Goal: Ask a question: Seek information or help from site administrators or community

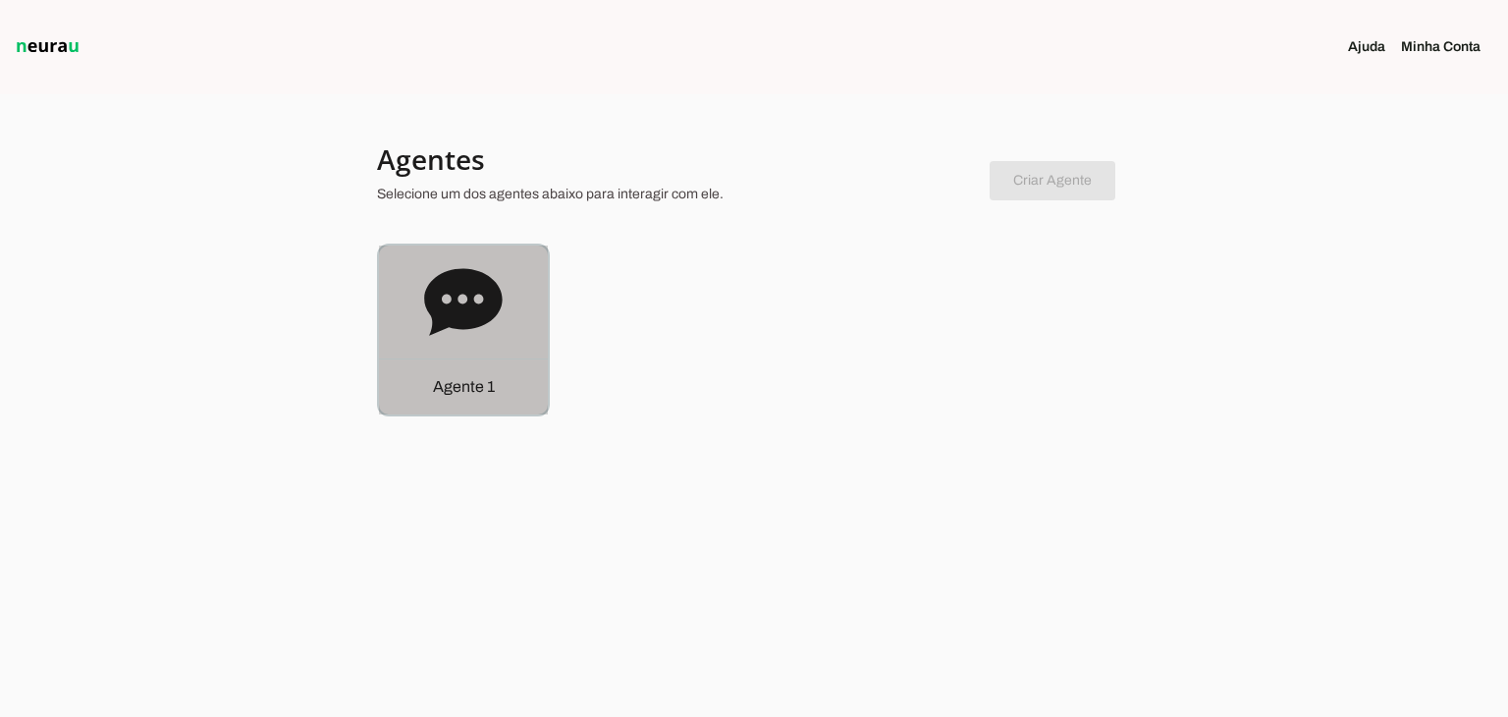
click at [451, 315] on icon at bounding box center [463, 301] width 78 height 67
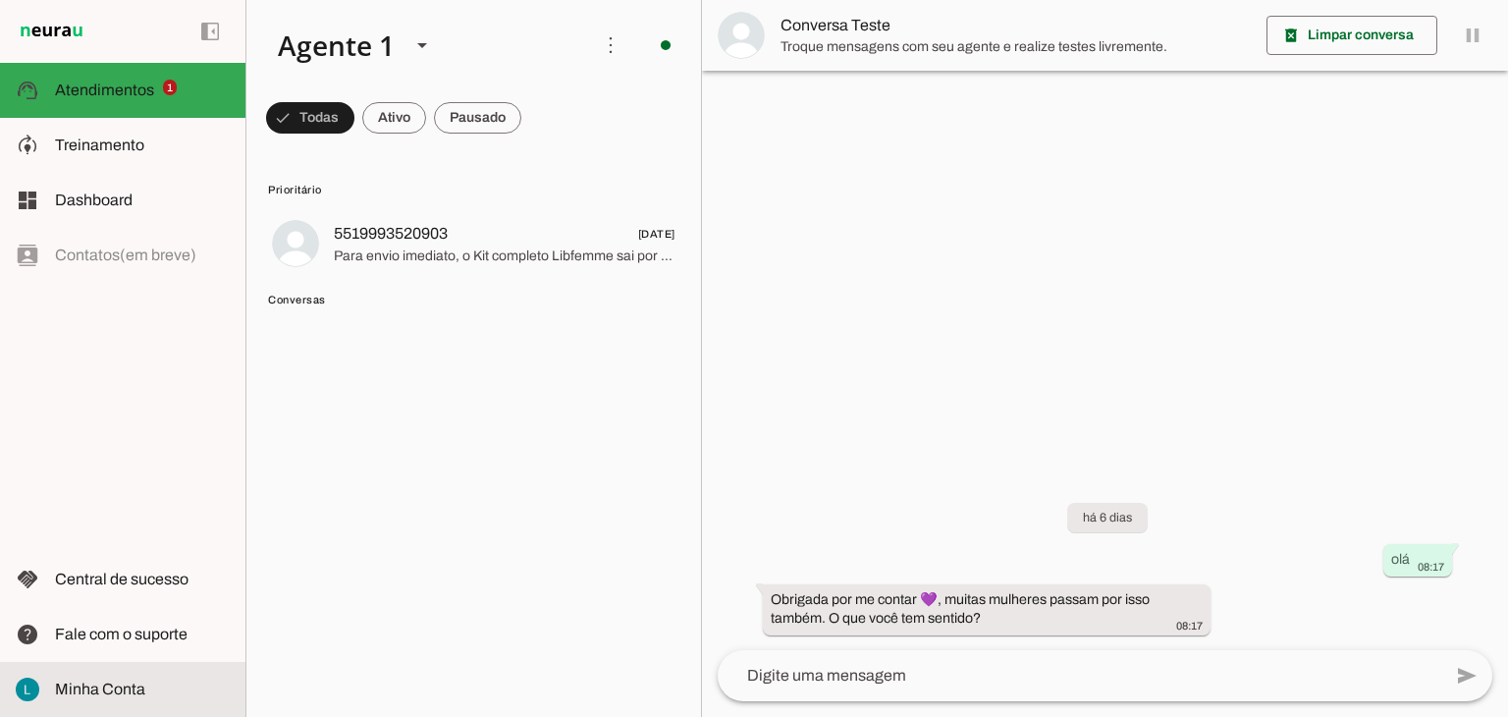
click at [126, 684] on span "Minha Conta" at bounding box center [100, 688] width 90 height 17
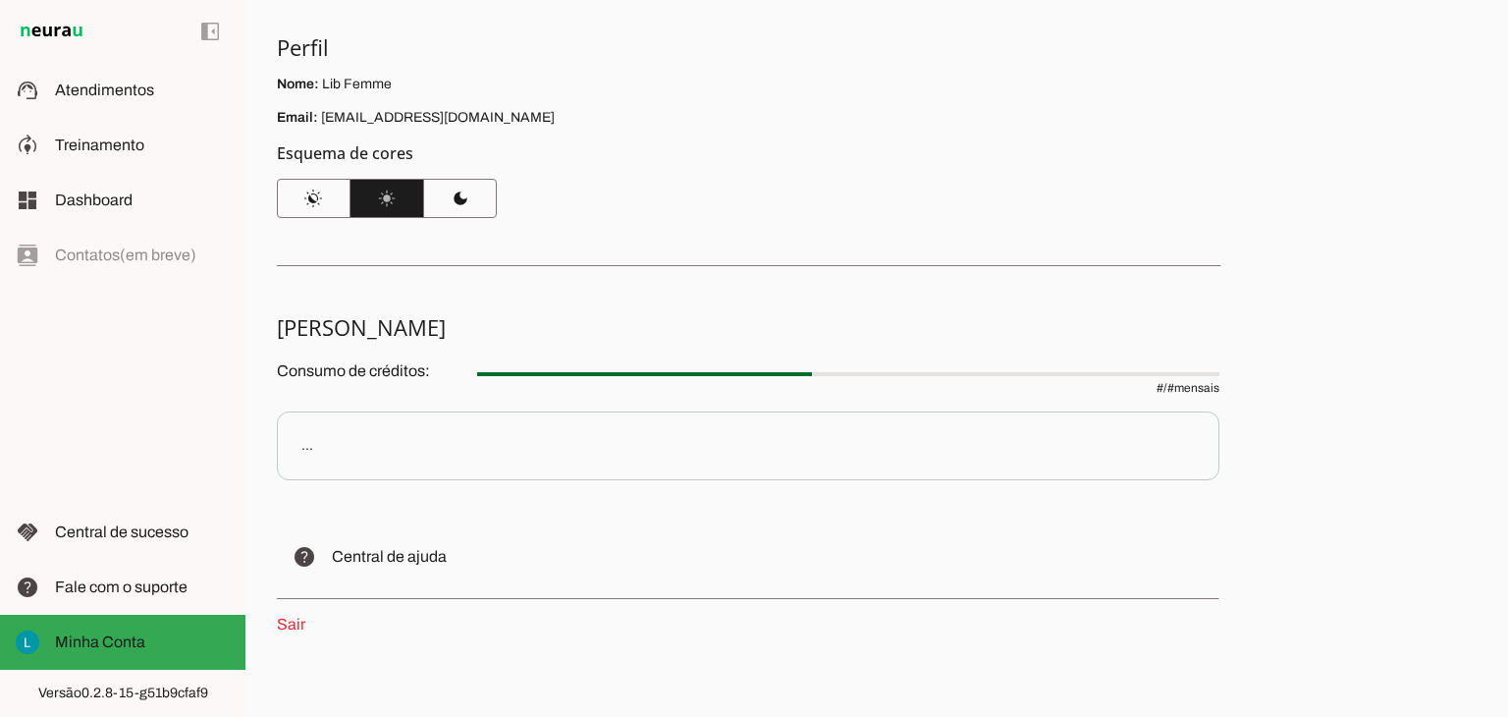
scroll to position [167, 0]
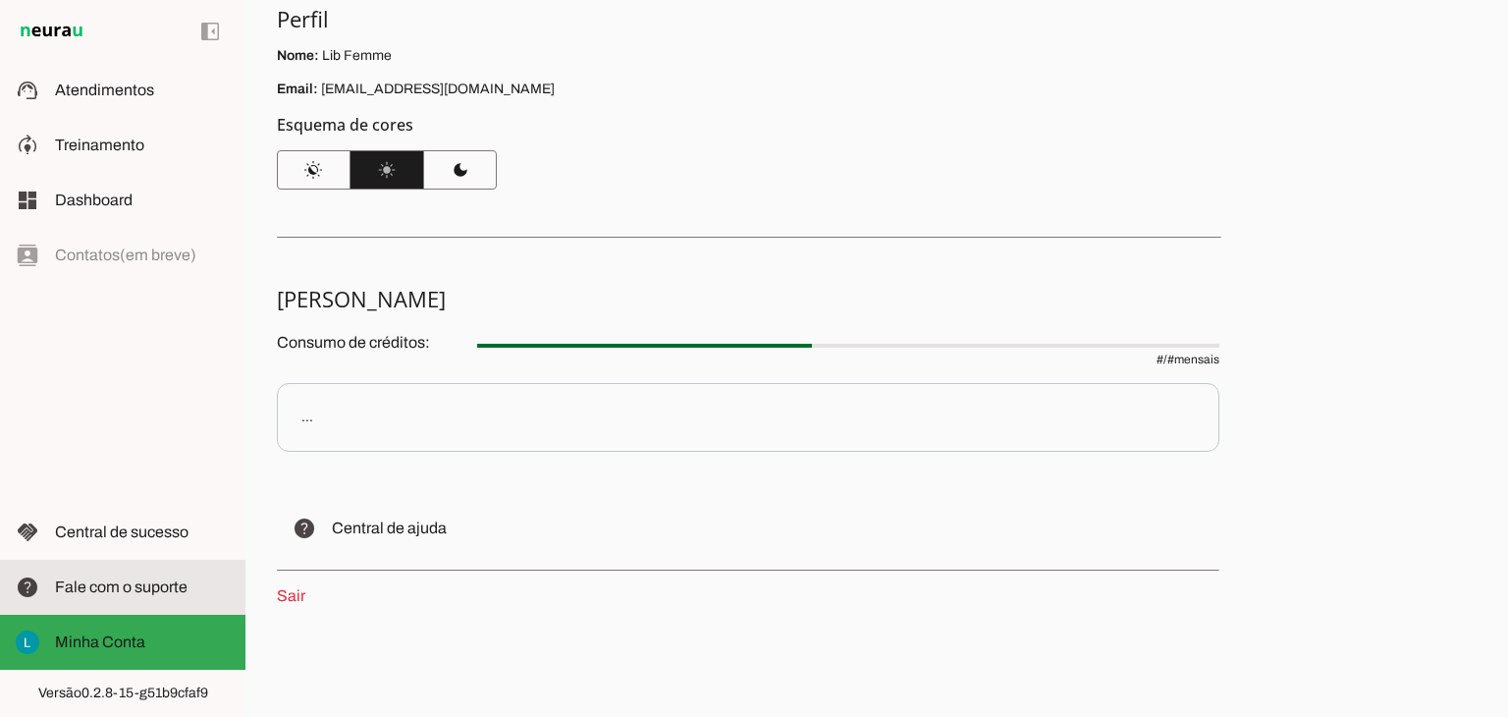
click at [192, 599] on md-item "help Fale com o suporte Fale com o suporte" at bounding box center [122, 587] width 245 height 55
click at [145, 582] on span "Fale com o suporte" at bounding box center [121, 586] width 133 height 17
